Goal: Task Accomplishment & Management: Use online tool/utility

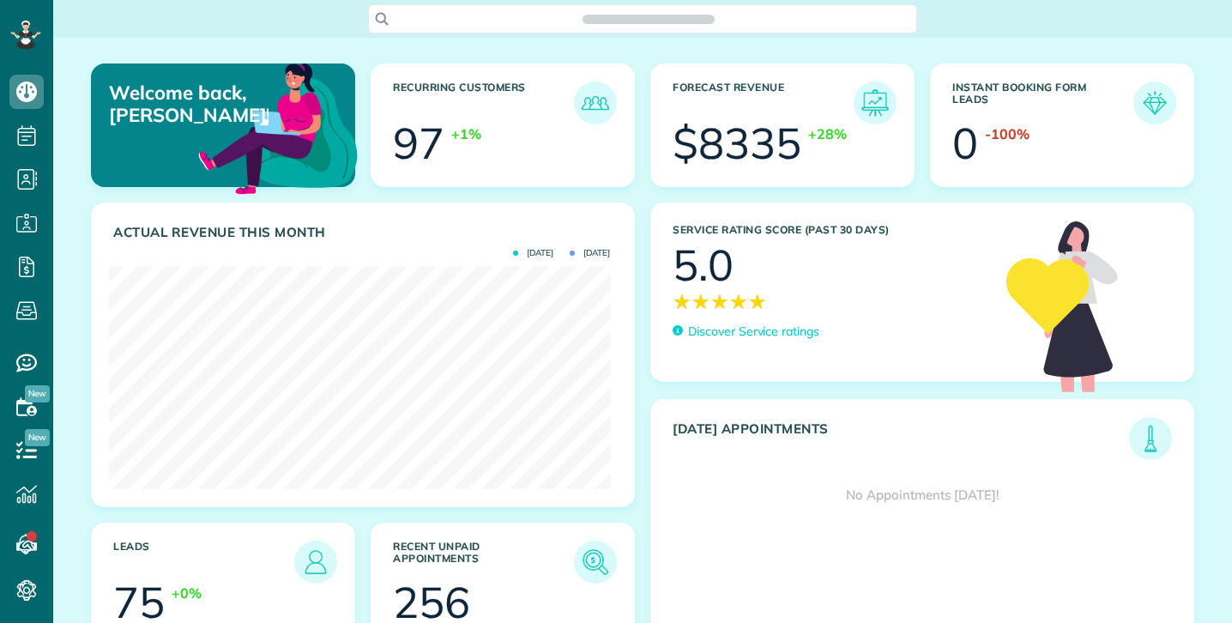
scroll to position [223, 501]
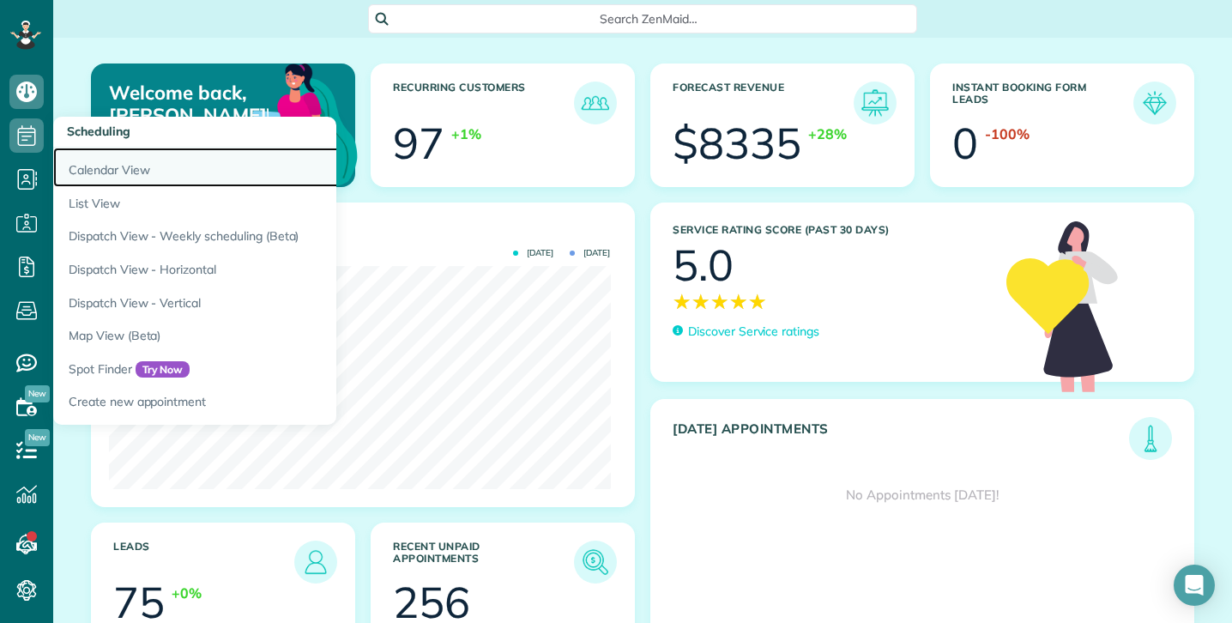
click at [93, 168] on link "Calendar View" at bounding box center [267, 167] width 429 height 39
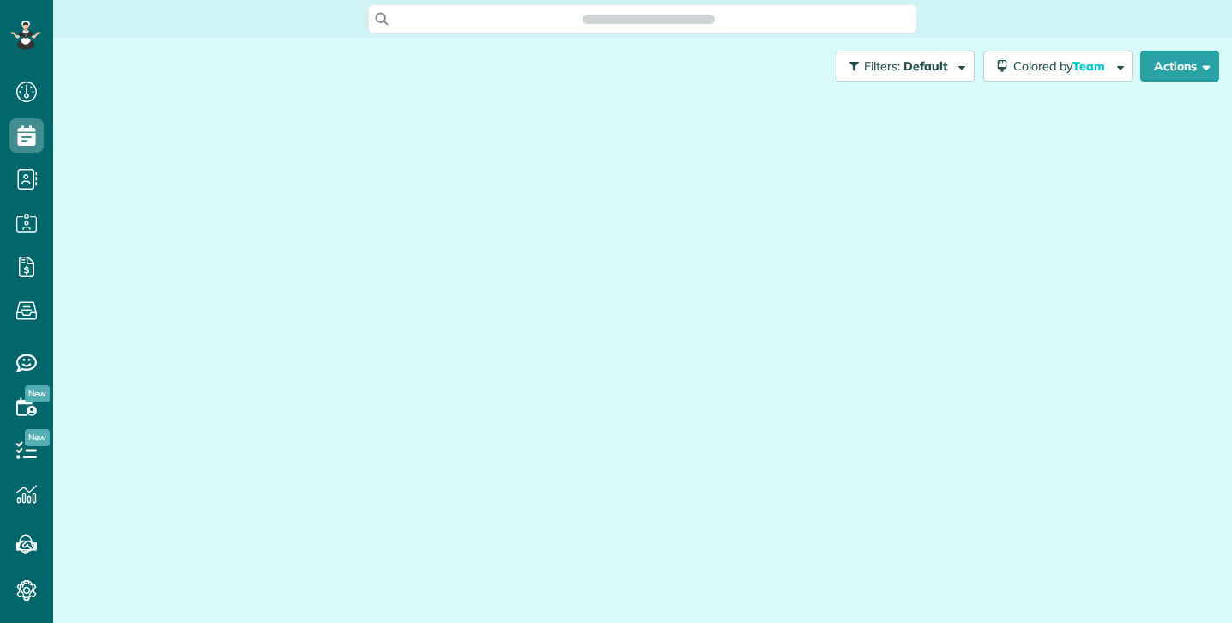
click at [102, 171] on div at bounding box center [642, 341] width 1153 height 494
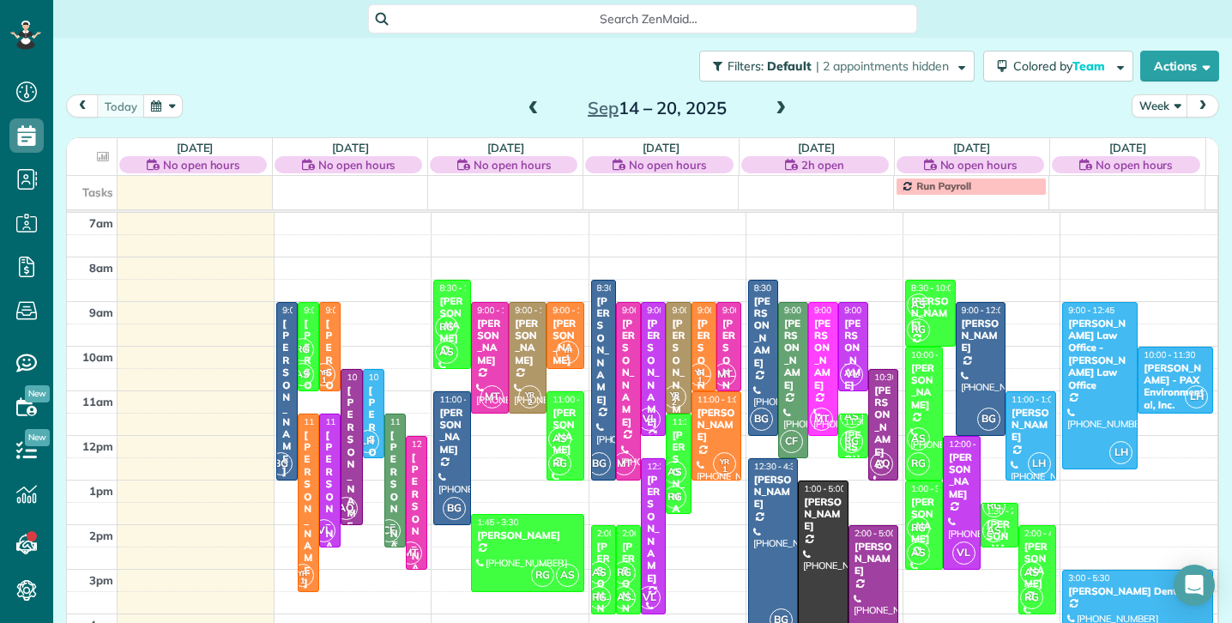
click at [392, 431] on div "[PERSON_NAME]" at bounding box center [394, 509] width 11 height 160
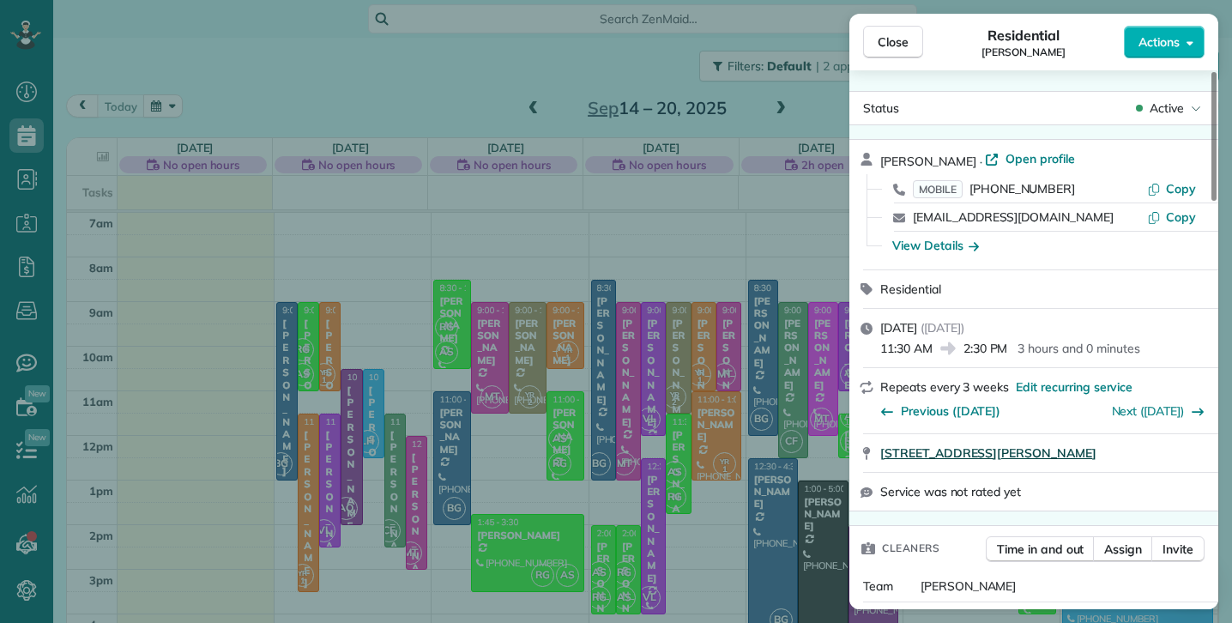
click at [996, 452] on span "[STREET_ADDRESS][PERSON_NAME]" at bounding box center [988, 452] width 216 height 17
drag, startPoint x: 898, startPoint y: 45, endPoint x: 890, endPoint y: 74, distance: 29.3
click at [898, 45] on span "Close" at bounding box center [893, 41] width 31 height 17
